Goal: Use online tool/utility: Use online tool/utility

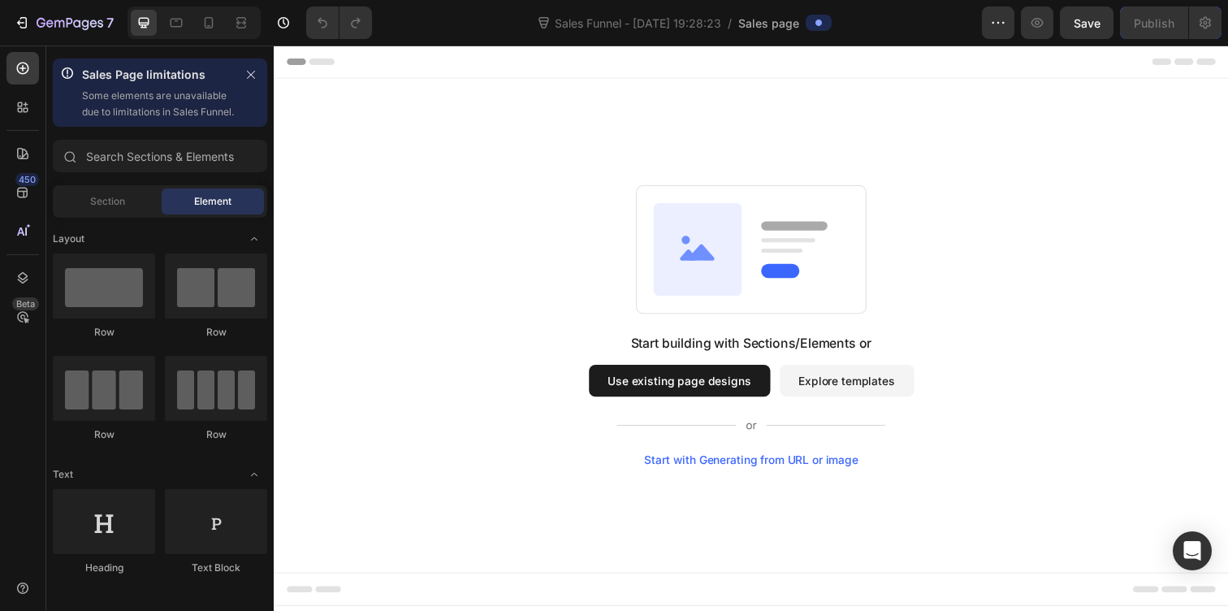
click at [823, 472] on div "Start with Generating from URL or image" at bounding box center [761, 468] width 218 height 13
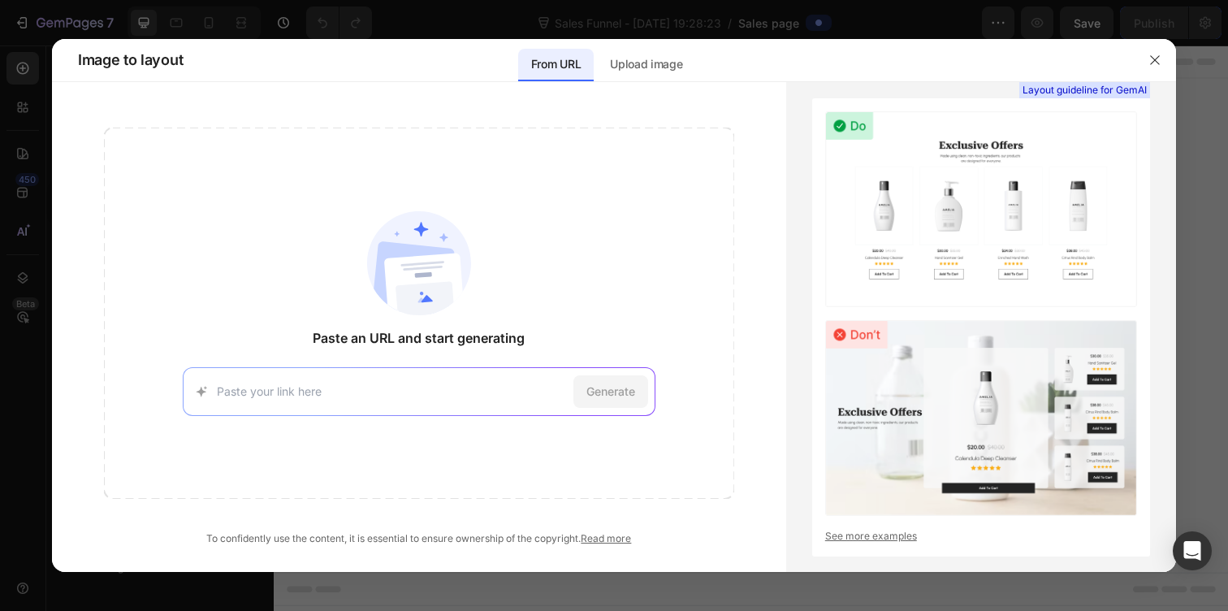
click at [361, 386] on input at bounding box center [392, 390] width 350 height 17
paste input "[URL][DOMAIN_NAME]"
type input "[URL][DOMAIN_NAME]"
click at [620, 389] on span "Generate" at bounding box center [610, 390] width 49 height 17
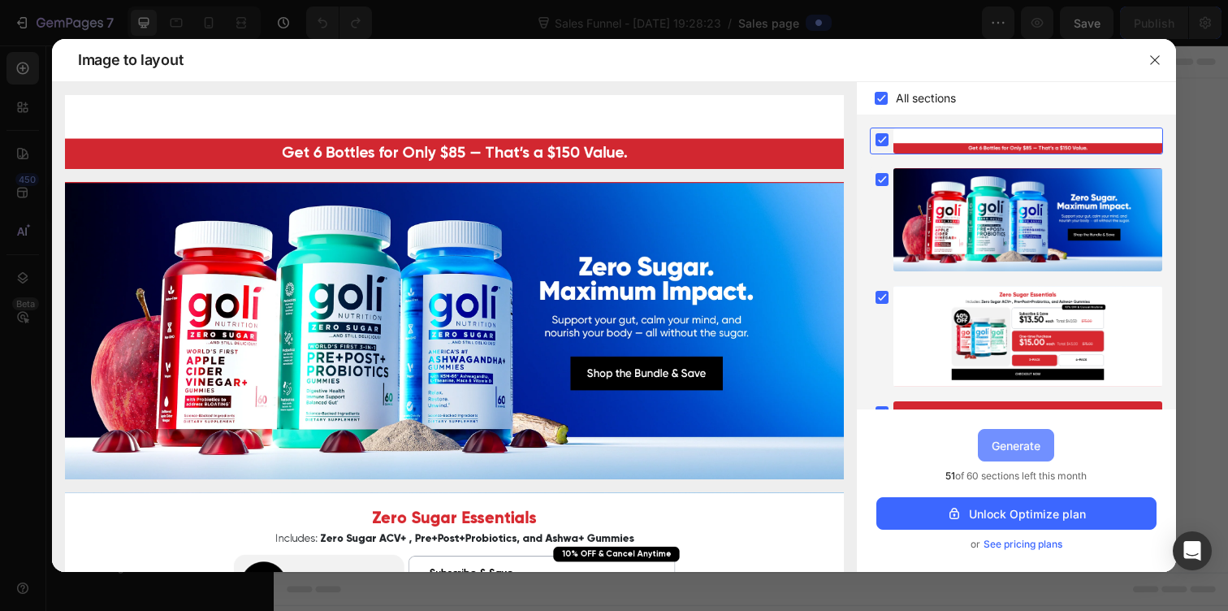
click at [1005, 443] on div "Generate" at bounding box center [1016, 445] width 49 height 17
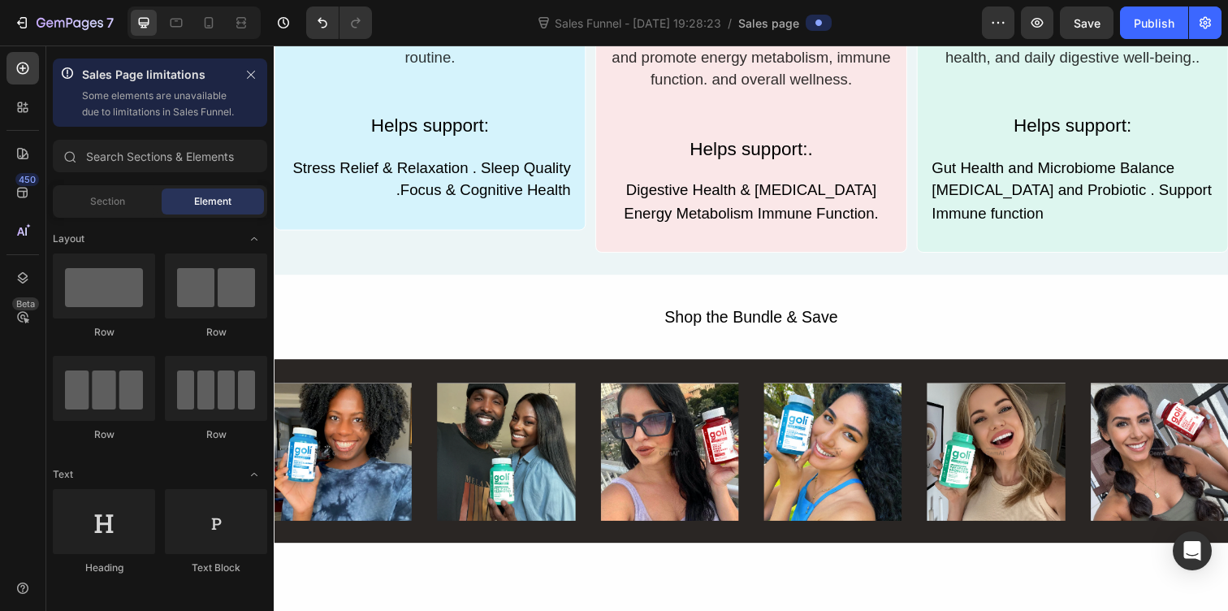
scroll to position [1433, 0]
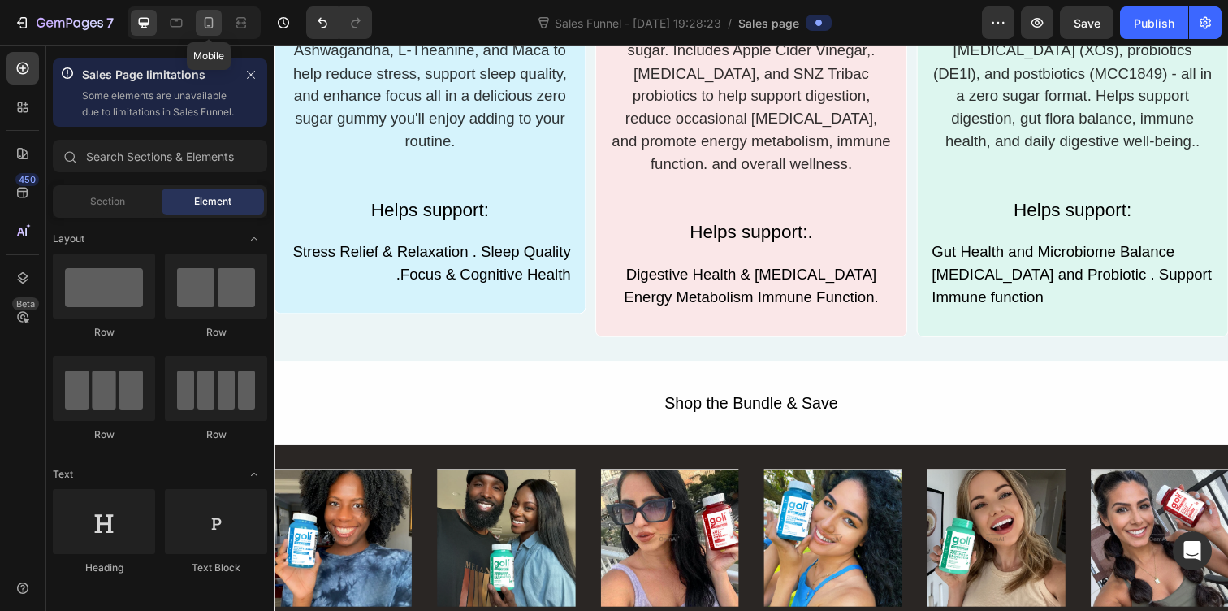
click at [218, 21] on div at bounding box center [209, 23] width 26 height 26
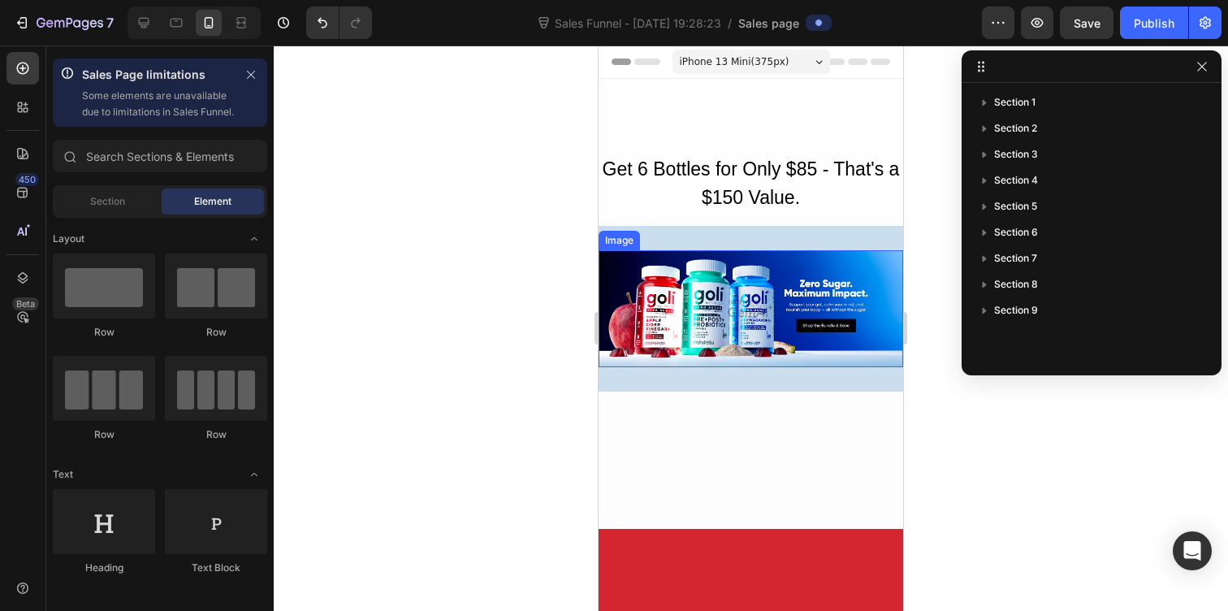
click at [793, 335] on img at bounding box center [750, 308] width 305 height 117
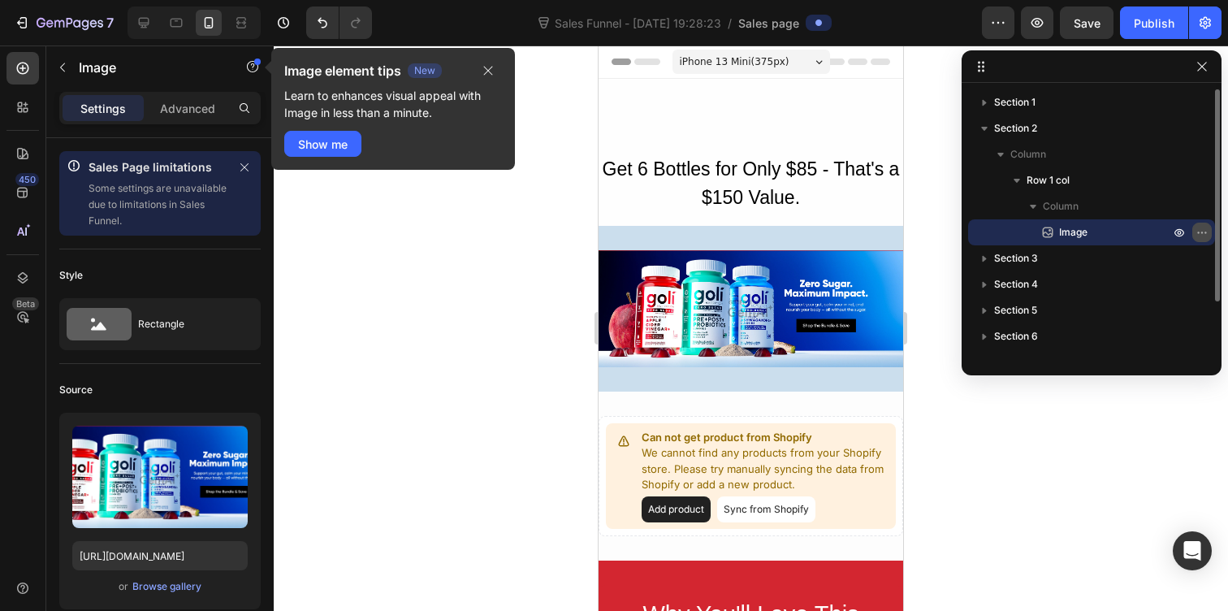
click at [1198, 229] on icon "button" at bounding box center [1201, 232] width 13 height 13
drag, startPoint x: 1117, startPoint y: 71, endPoint x: 240, endPoint y: 220, distance: 889.7
click at [1117, 71] on div at bounding box center [1091, 66] width 260 height 32
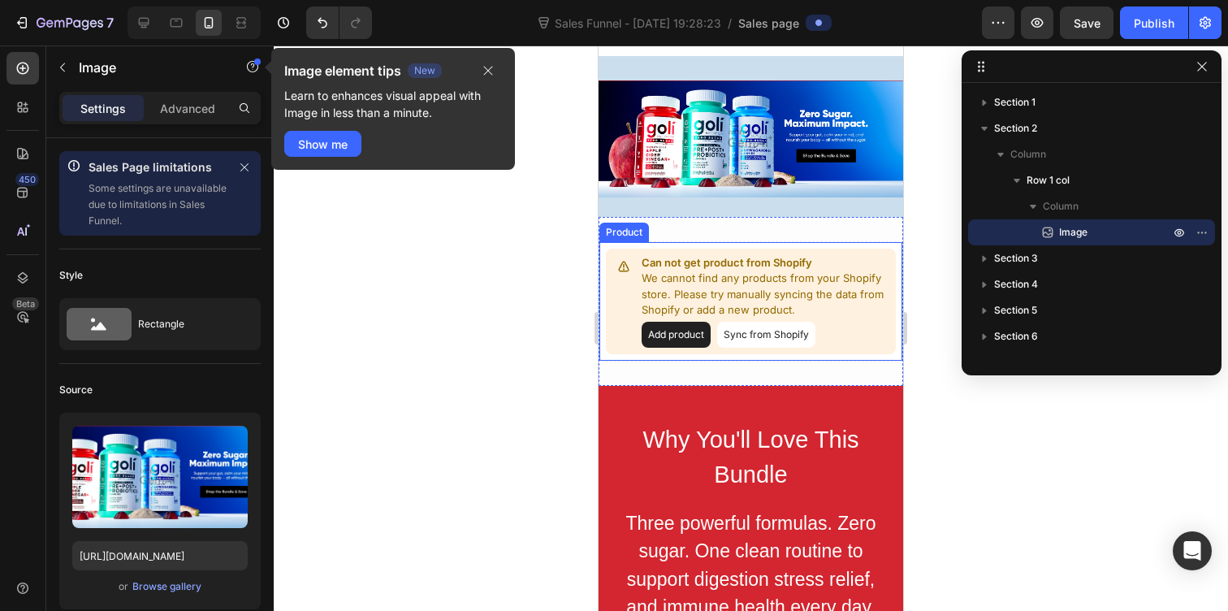
scroll to position [337, 0]
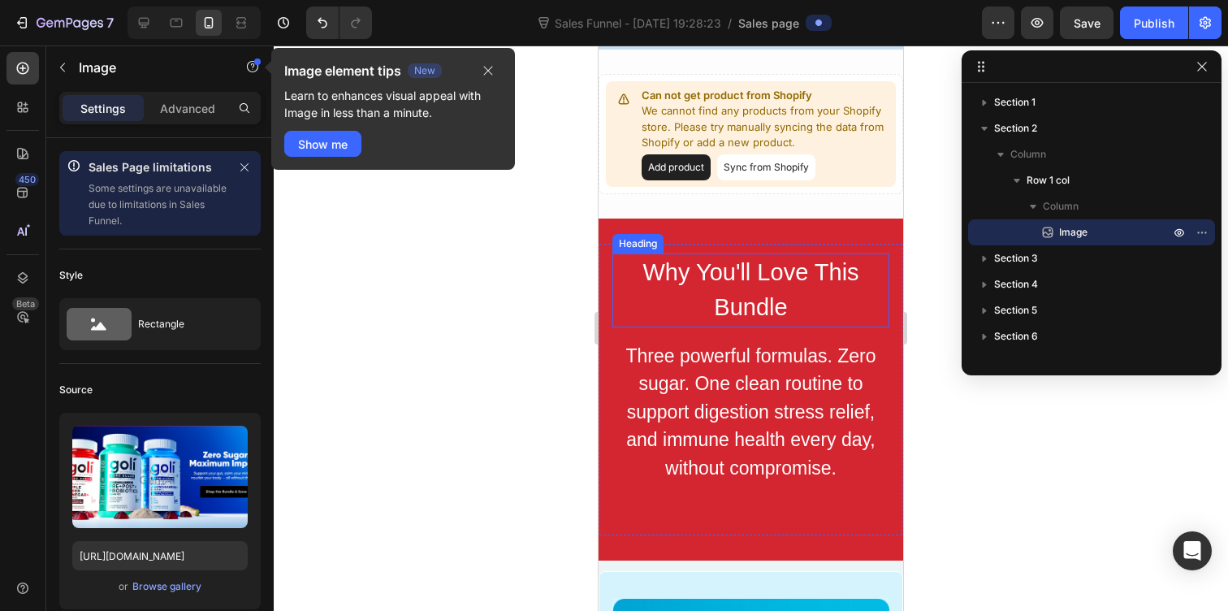
click at [745, 301] on h2 "Why You'll Love This Bundle" at bounding box center [750, 290] width 277 height 74
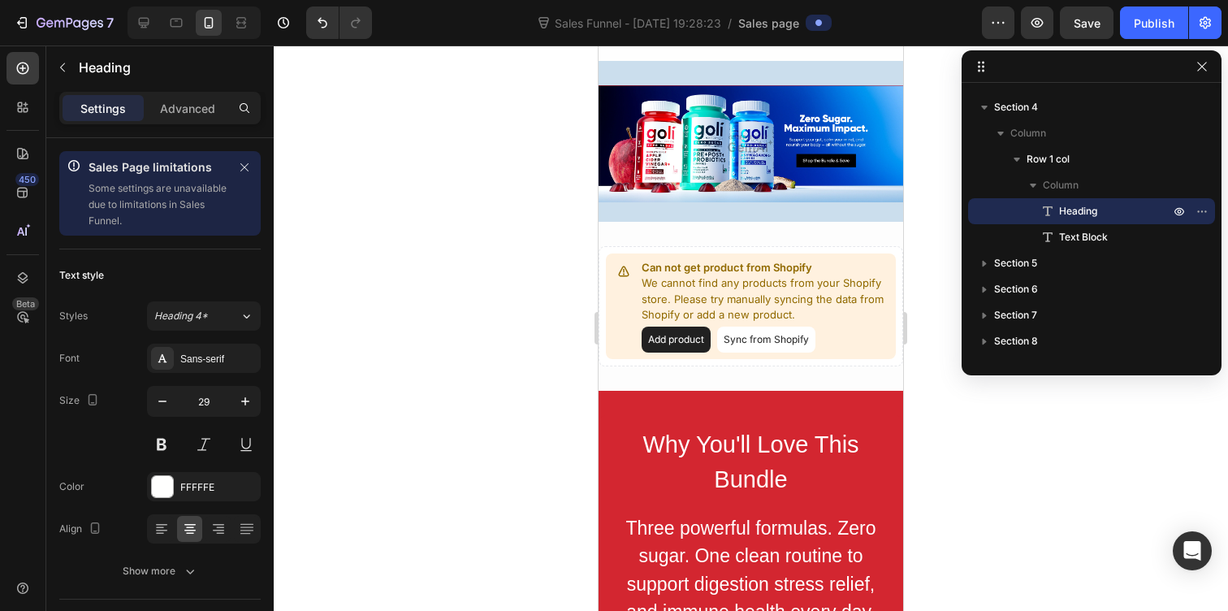
scroll to position [0, 0]
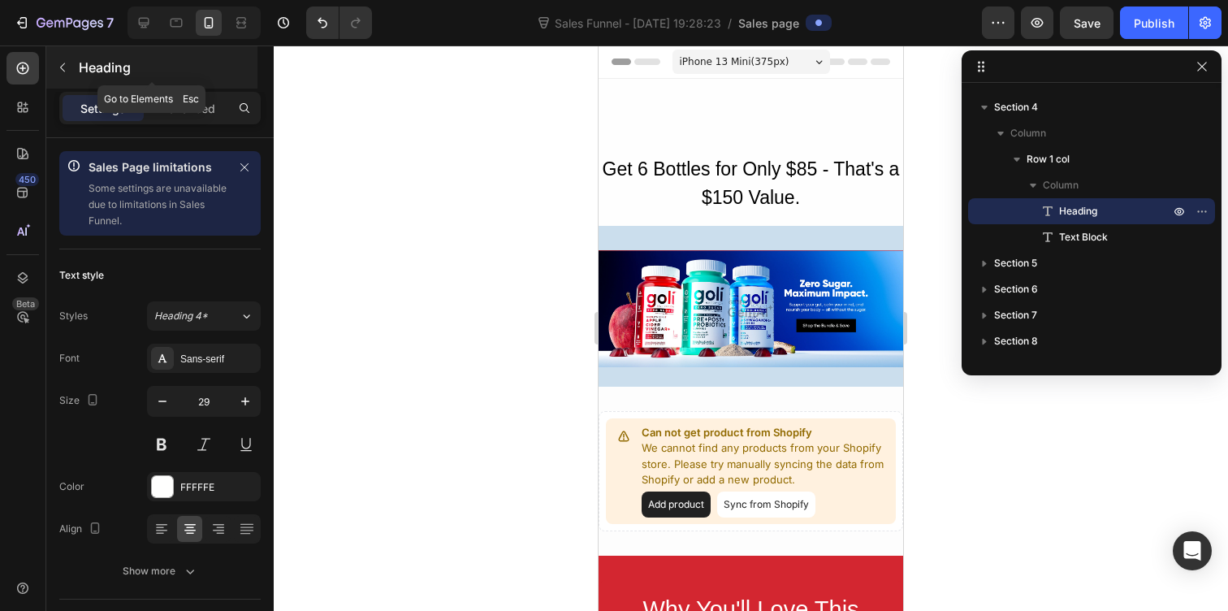
click at [79, 75] on p "Heading" at bounding box center [166, 67] width 175 height 19
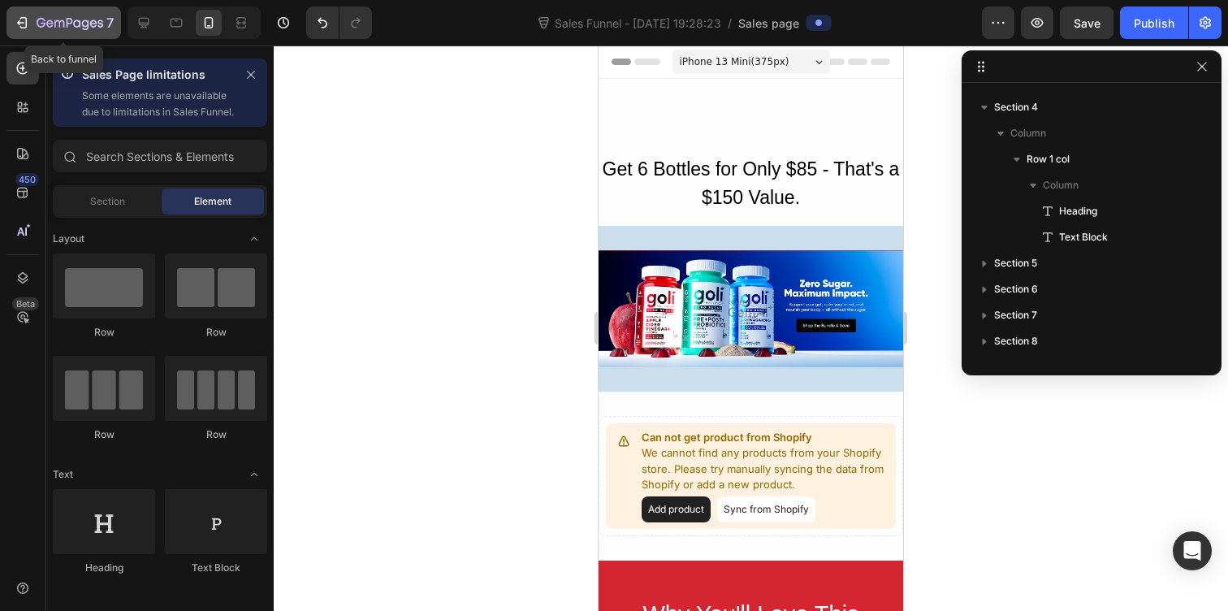
click at [24, 18] on icon "button" at bounding box center [23, 22] width 7 height 11
